Goal: Task Accomplishment & Management: Use online tool/utility

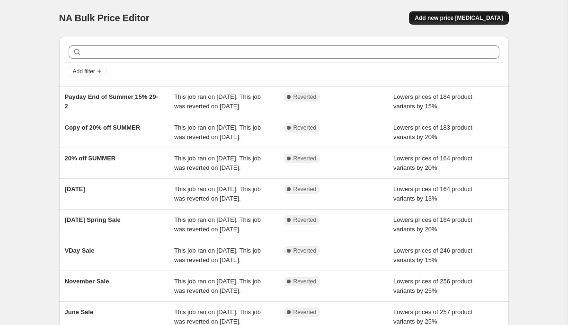
click at [446, 16] on span "Add new price [MEDICAL_DATA]" at bounding box center [459, 18] width 88 height 8
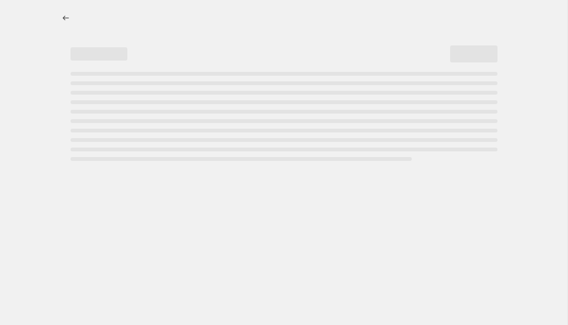
select select "percentage"
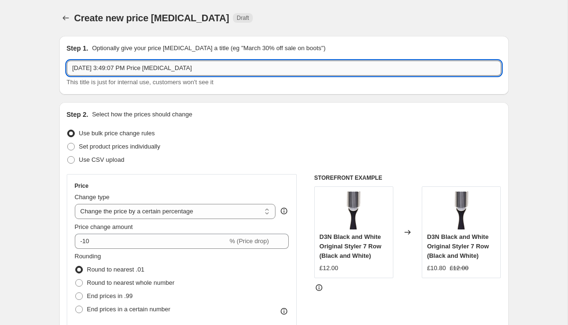
click at [159, 73] on input "[DATE] 3:49:07 PM Price [MEDICAL_DATA]" at bounding box center [284, 68] width 434 height 15
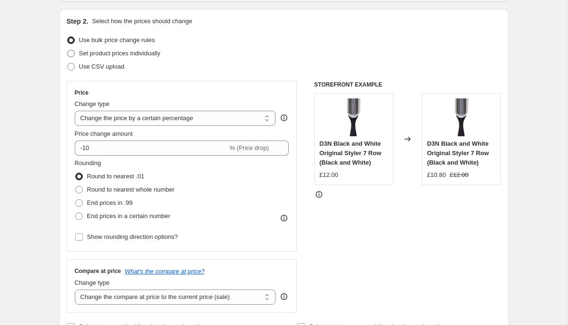
scroll to position [124, 0]
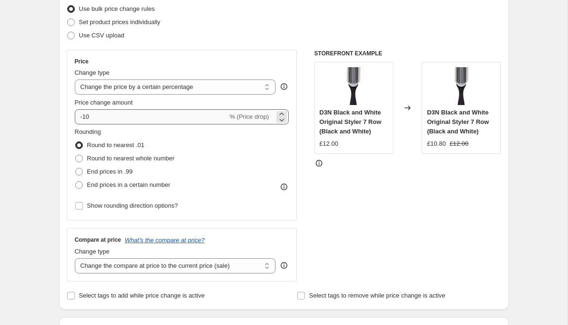
type input "BFCM 2025"
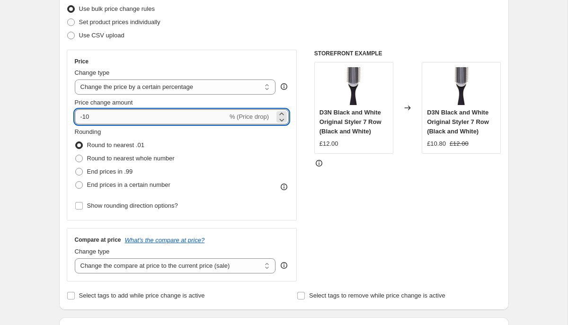
click at [101, 118] on input "-10" at bounding box center [151, 116] width 153 height 15
type input "-1"
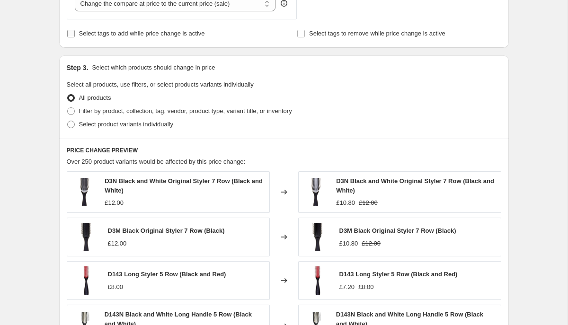
scroll to position [388, 0]
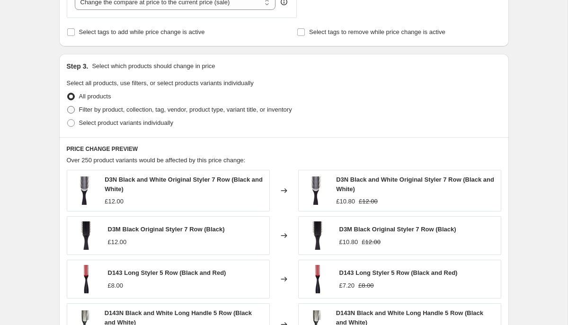
type input "-25"
click at [103, 109] on span "Filter by product, collection, tag, vendor, product type, variant title, or inv…" at bounding box center [185, 109] width 213 height 7
click at [68, 106] on input "Filter by product, collection, tag, vendor, product type, variant title, or inv…" at bounding box center [67, 106] width 0 height 0
radio input "true"
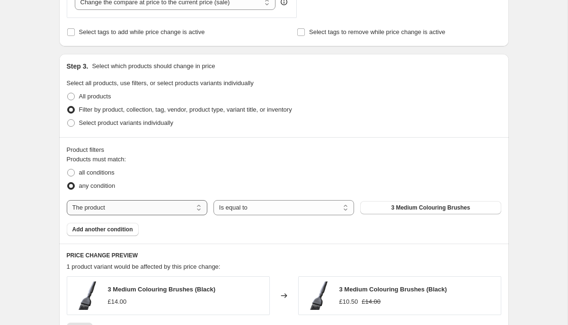
select select "collection"
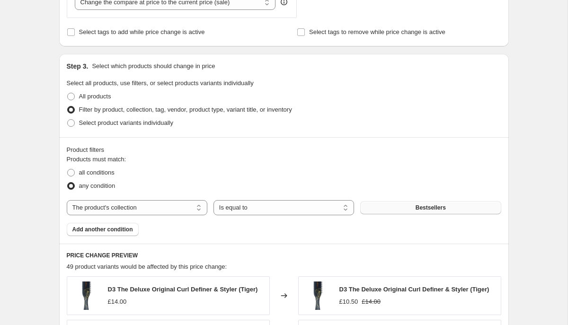
click at [406, 208] on button "Bestsellers" at bounding box center [430, 207] width 141 height 13
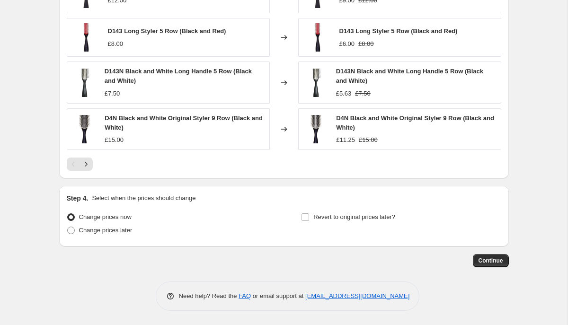
scroll to position [736, 0]
click at [97, 223] on label "Change prices now" at bounding box center [99, 217] width 65 height 13
click at [68, 214] on input "Change prices now" at bounding box center [67, 213] width 0 height 0
click at [92, 230] on span "Change prices later" at bounding box center [105, 230] width 53 height 7
click at [68, 227] on input "Change prices later" at bounding box center [67, 227] width 0 height 0
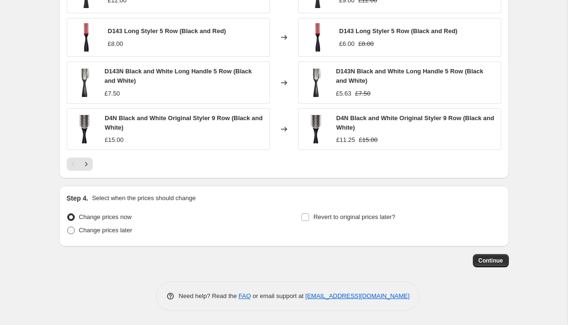
radio input "true"
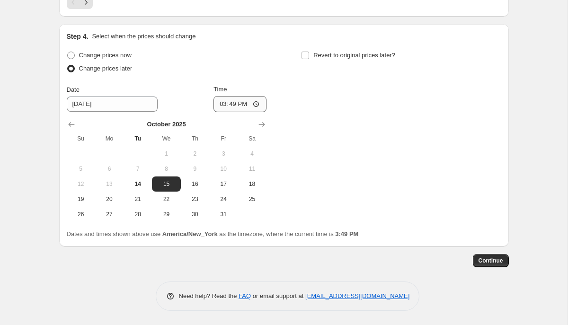
scroll to position [899, 0]
click at [261, 124] on icon "Show next month, November 2025" at bounding box center [261, 124] width 6 height 5
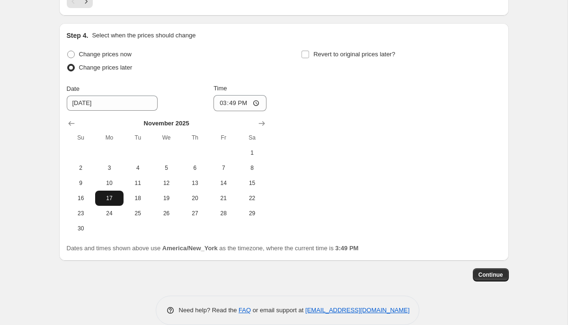
click at [107, 195] on button "17" at bounding box center [109, 198] width 28 height 15
type input "[DATE]"
click at [228, 101] on input "15:49" at bounding box center [239, 103] width 53 height 16
click at [243, 102] on input "12:49" at bounding box center [239, 103] width 53 height 16
click at [255, 105] on input "12:00" at bounding box center [239, 103] width 53 height 16
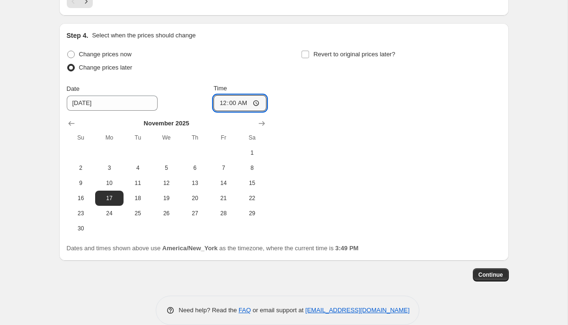
type input "00:00"
click at [367, 47] on div "Step 4. Select when the prices should change Change prices now Change prices la…" at bounding box center [284, 142] width 434 height 222
click at [367, 51] on span "Revert to original prices later?" at bounding box center [354, 54] width 82 height 7
click at [309, 51] on input "Revert to original prices later?" at bounding box center [305, 55] width 8 height 8
checkbox input "true"
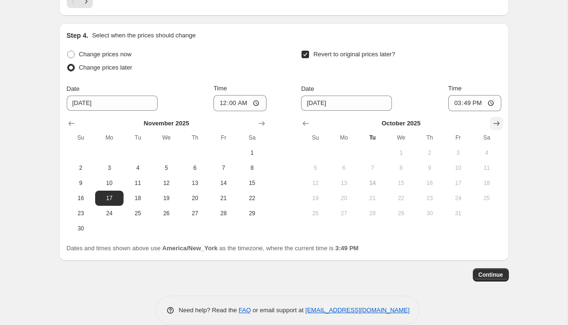
click at [498, 125] on icon "Show next month, November 2025" at bounding box center [496, 123] width 9 height 9
click at [498, 125] on icon "Show next month, December 2025" at bounding box center [496, 123] width 9 height 9
click at [378, 155] on span "2" at bounding box center [372, 153] width 21 height 8
type input "[DATE]"
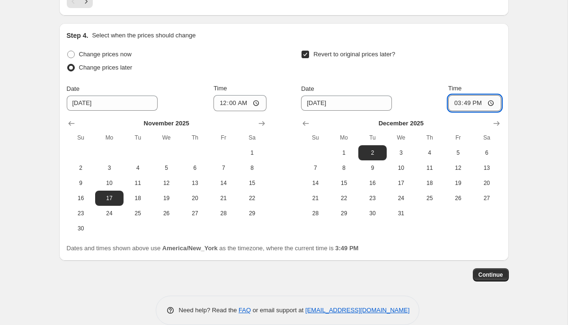
click at [465, 106] on input "15:49" at bounding box center [474, 103] width 53 height 16
click at [479, 102] on input "23:49" at bounding box center [474, 103] width 53 height 16
type input "23:59"
click at [344, 156] on span "1" at bounding box center [344, 153] width 21 height 8
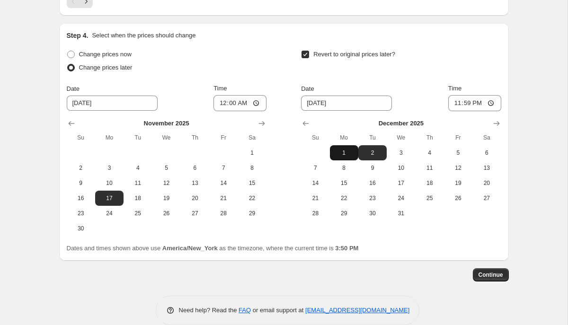
type input "[DATE]"
click at [483, 276] on span "Continue" at bounding box center [490, 275] width 25 height 8
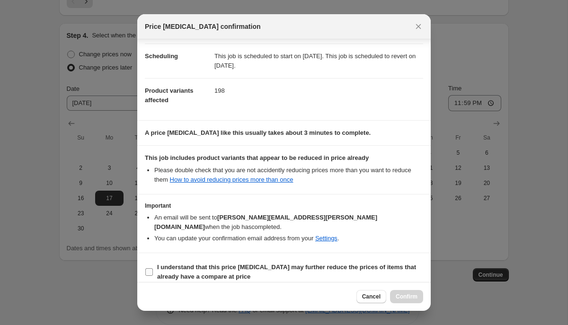
scroll to position [71, 0]
click at [178, 263] on span "I understand that this price [MEDICAL_DATA] may further reduce the prices of it…" at bounding box center [290, 272] width 266 height 19
click at [153, 269] on input "I understand that this price [MEDICAL_DATA] may further reduce the prices of it…" at bounding box center [149, 273] width 8 height 8
checkbox input "true"
click at [411, 298] on span "Confirm" at bounding box center [407, 297] width 22 height 8
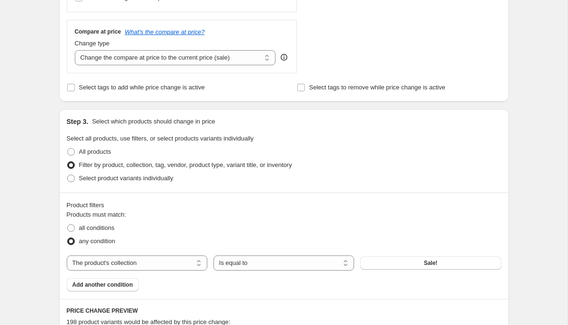
scroll to position [389, 0]
